Goal: Task Accomplishment & Management: Complete application form

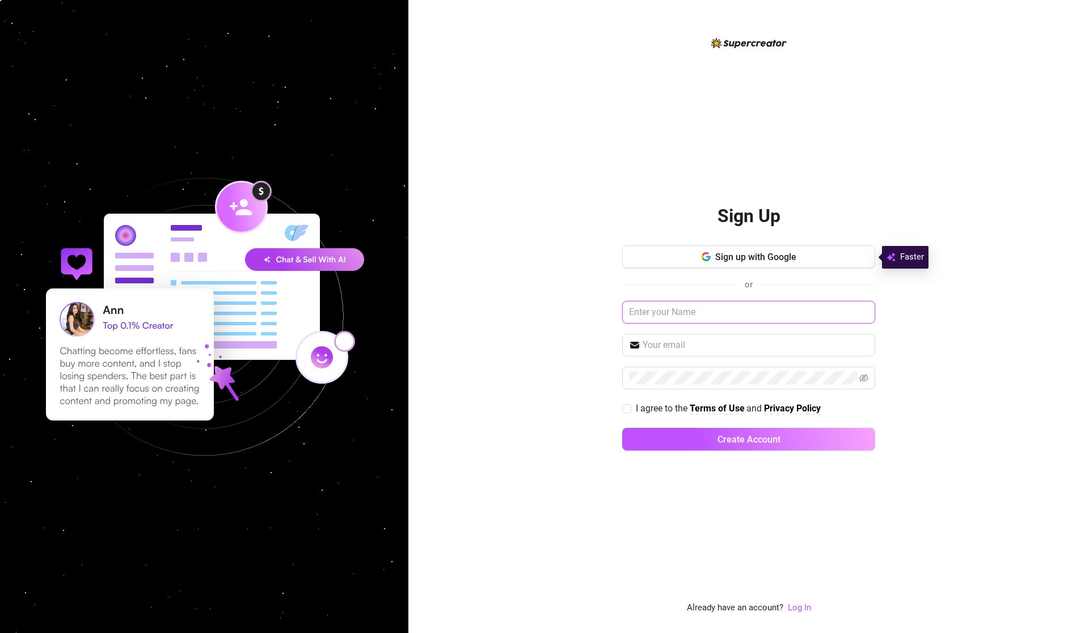
click at [680, 319] on input "text" at bounding box center [748, 312] width 253 height 23
type input "[EMAIL_ADDRESS][DOMAIN_NAME]"
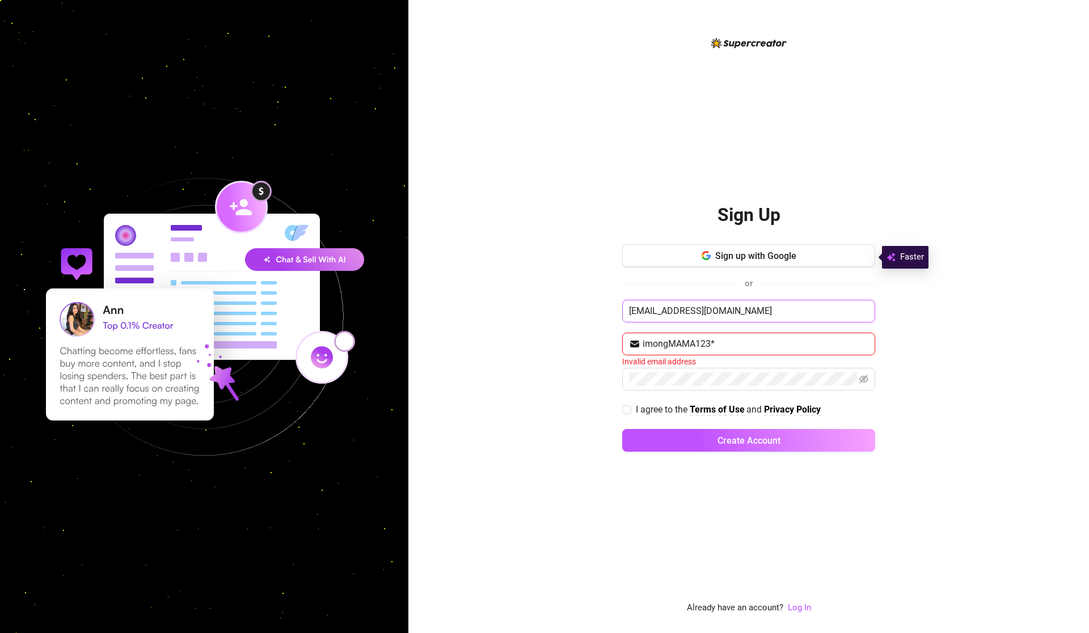
type input "imongMAMA123*"
click at [622, 429] on button "Create Account" at bounding box center [748, 440] width 253 height 23
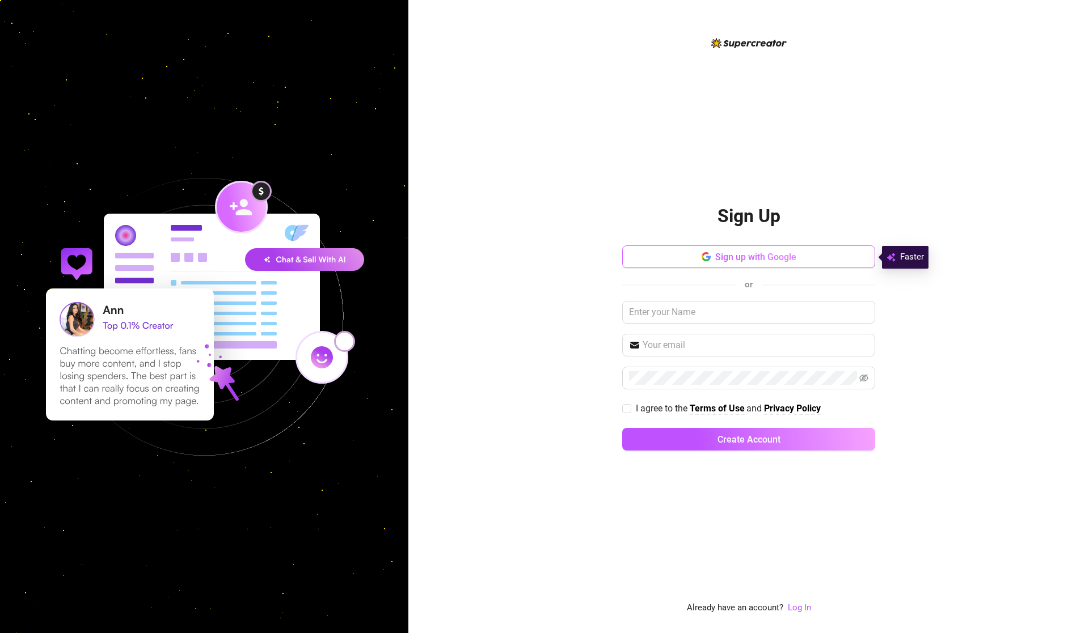
click at [729, 257] on span "Sign up with Google" at bounding box center [755, 257] width 81 height 11
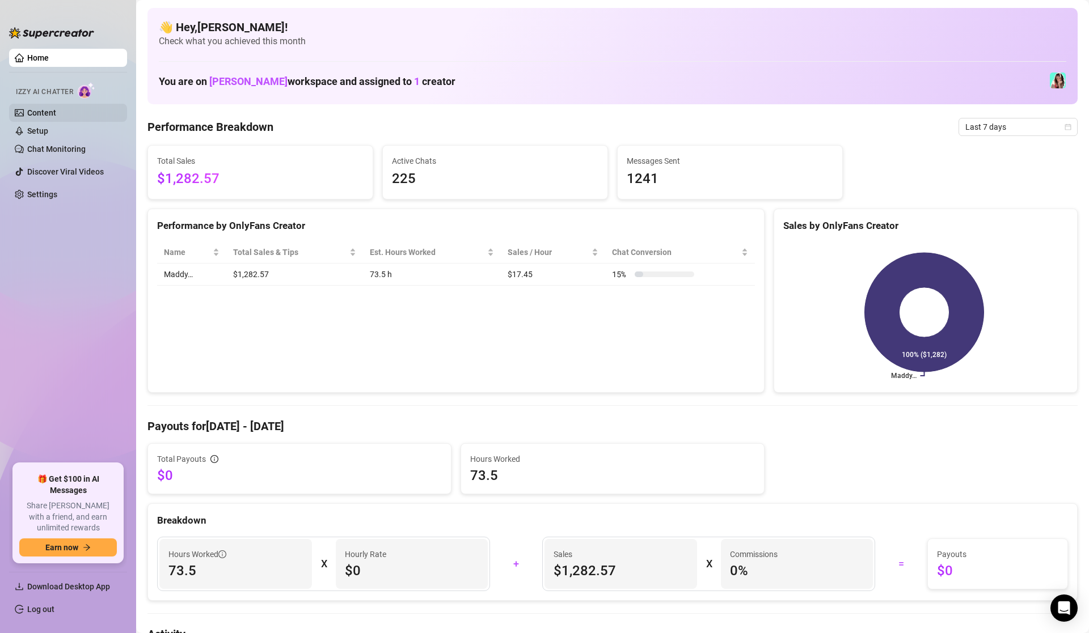
click at [56, 116] on link "Content" at bounding box center [41, 112] width 29 height 9
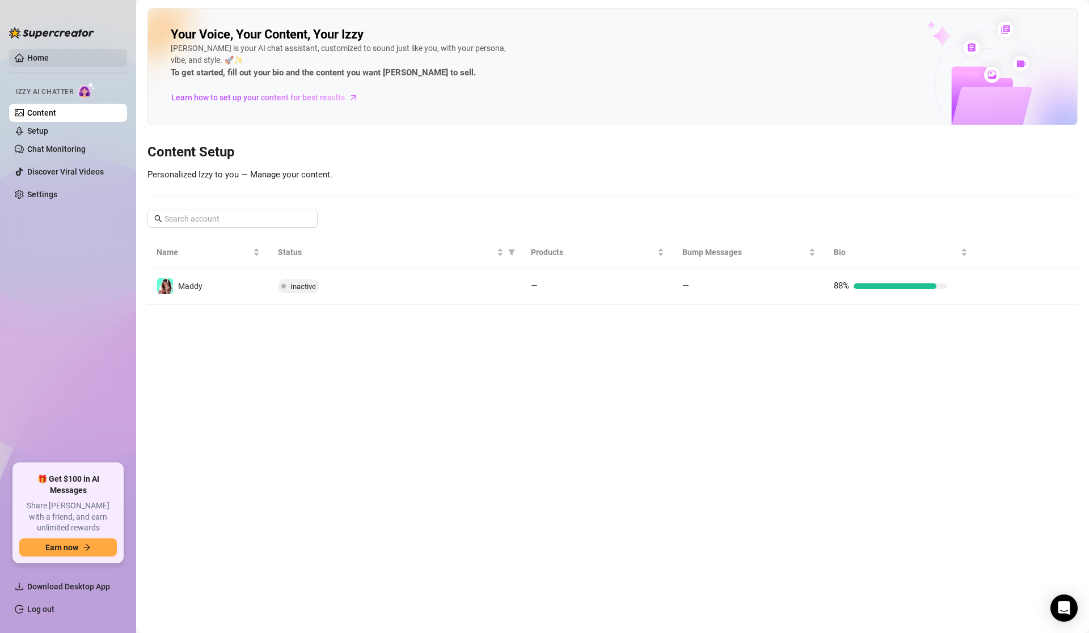
click at [49, 60] on link "Home" at bounding box center [38, 57] width 22 height 9
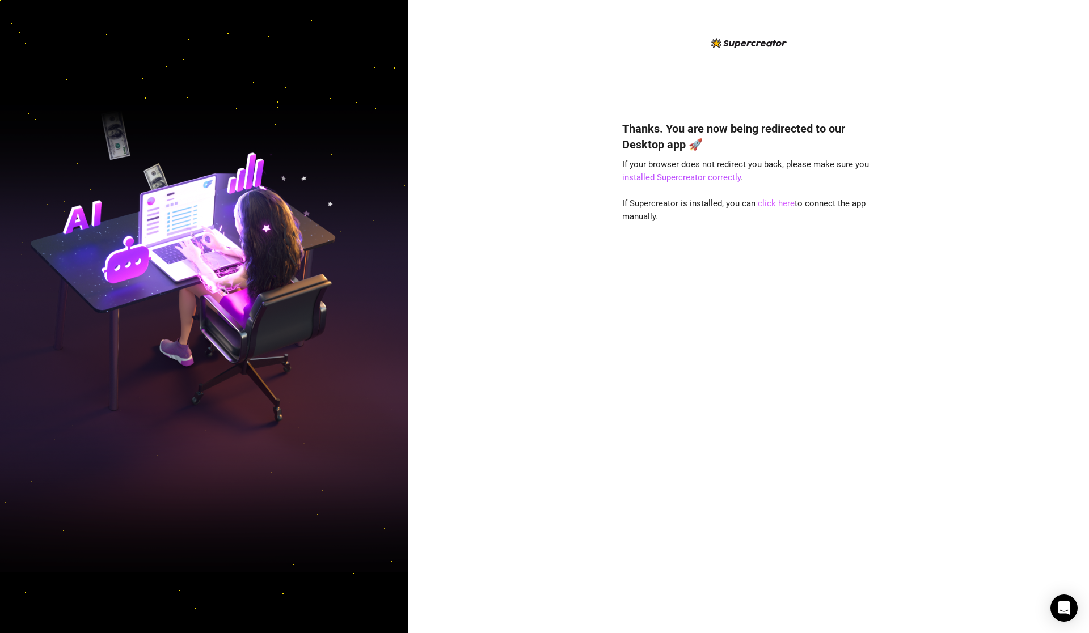
click at [767, 207] on link "click here" at bounding box center [776, 203] width 37 height 10
